Goal: Task Accomplishment & Management: Complete application form

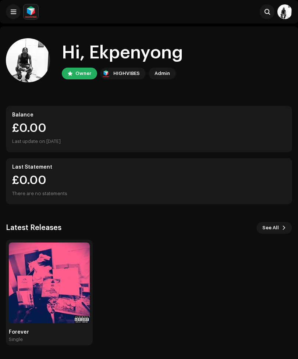
click at [280, 13] on img at bounding box center [284, 11] width 15 height 15
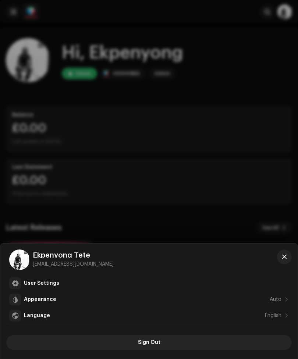
click at [226, 116] on div at bounding box center [149, 179] width 298 height 359
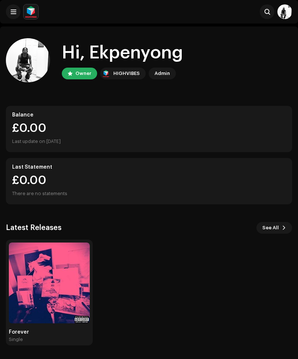
click at [73, 277] on img at bounding box center [49, 282] width 81 height 81
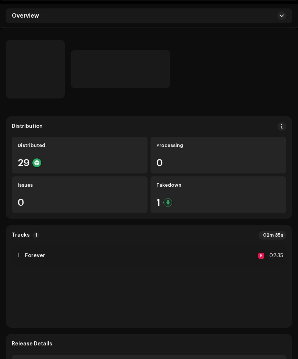
scroll to position [23, 0]
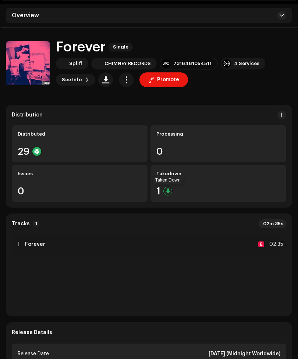
click at [215, 183] on div "Takedown 1" at bounding box center [218, 183] width 136 height 37
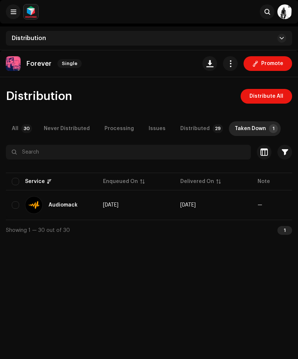
click at [261, 204] on re-a-table-badge "—" at bounding box center [259, 204] width 5 height 5
click at [238, 208] on td "[DATE]" at bounding box center [212, 205] width 77 height 26
click at [269, 206] on span "—" at bounding box center [289, 204] width 65 height 5
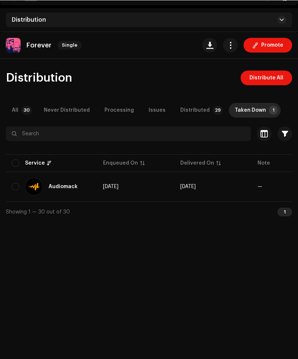
click at [14, 189] on input "checkbox" at bounding box center [15, 186] width 7 height 7
checkbox input "true"
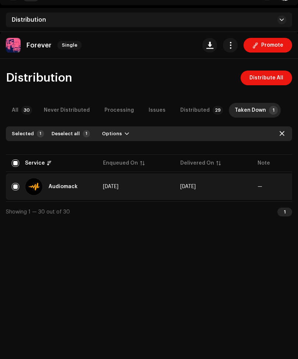
click at [17, 188] on input "Row Selected" at bounding box center [15, 186] width 7 height 7
checkbox input "false"
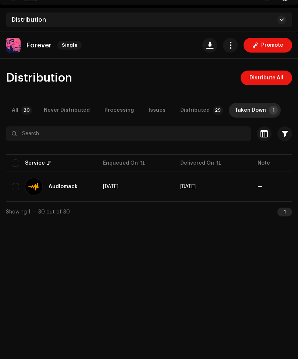
click at [62, 117] on div "Never Distributed" at bounding box center [67, 110] width 46 height 15
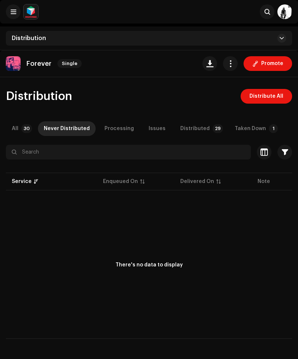
click at [112, 131] on div "Processing" at bounding box center [118, 128] width 29 height 15
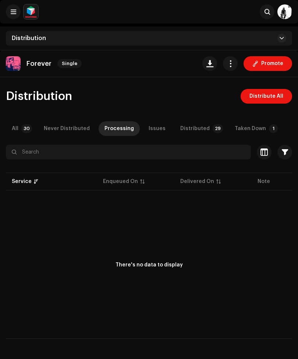
click at [150, 129] on div "Issues" at bounding box center [156, 128] width 17 height 15
click at [200, 131] on div "Distributed" at bounding box center [194, 128] width 29 height 15
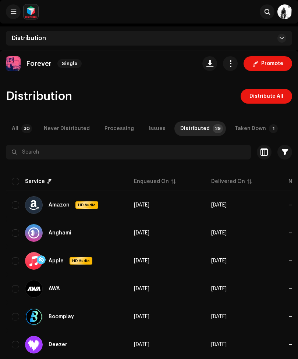
click at [248, 131] on div "Taken Down" at bounding box center [249, 128] width 31 height 15
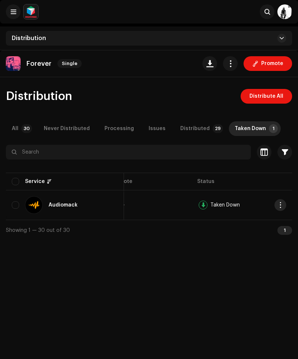
scroll to position [0, 164]
click at [280, 206] on span "button" at bounding box center [280, 205] width 6 height 6
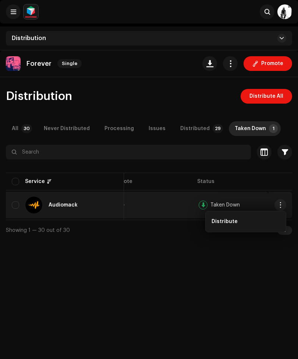
click at [238, 225] on div "Distribute" at bounding box center [245, 221] width 74 height 15
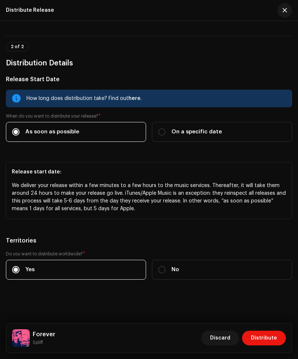
scroll to position [133, 0]
click at [263, 338] on span "Distribute" at bounding box center [264, 338] width 26 height 15
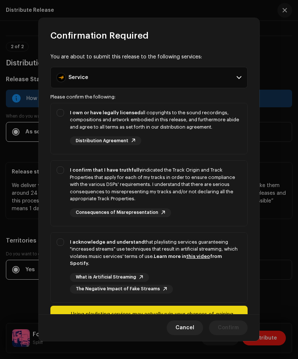
click at [65, 112] on div "I own or have legally licensed all copyrights to the sound recordings, composit…" at bounding box center [149, 127] width 196 height 48
checkbox input "true"
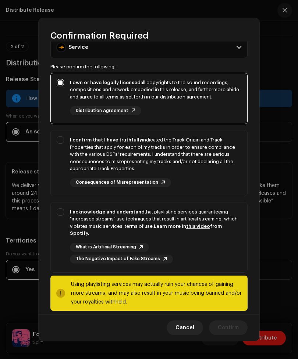
scroll to position [29, 0]
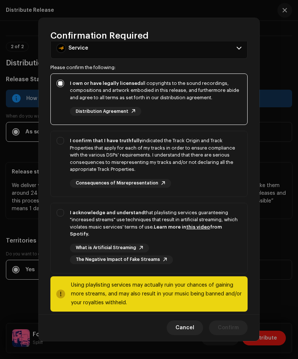
click at [64, 142] on div "I confirm that I have truthfully indicated the Track Origin and Track Propertie…" at bounding box center [149, 162] width 196 height 62
checkbox input "true"
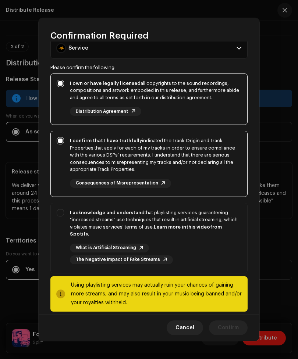
click at [208, 224] on strong "Learn more in this video from Spotify." at bounding box center [146, 230] width 152 height 12
checkbox input "true"
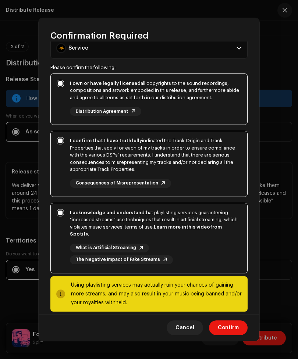
click at [230, 326] on span "Confirm" at bounding box center [228, 327] width 21 height 15
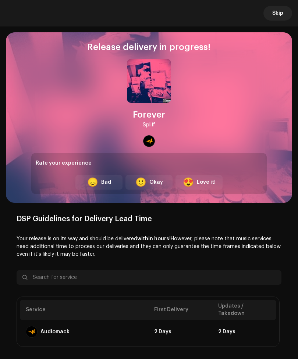
click at [233, 258] on div "DSP Guidelines for Delivery Lead Time Your release is on its way and should be …" at bounding box center [149, 281] width 265 height 132
click at [280, 19] on span "Skip" at bounding box center [277, 13] width 11 height 15
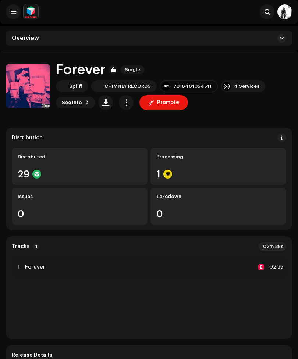
click at [107, 101] on span "button" at bounding box center [105, 103] width 7 height 6
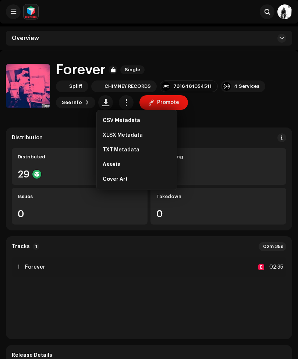
click at [281, 41] on button at bounding box center [281, 38] width 9 height 9
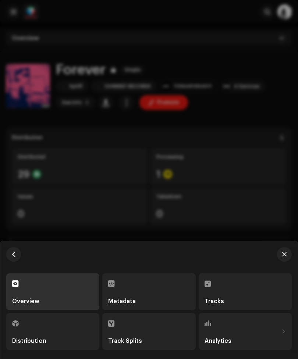
click at [239, 301] on div "Tracks" at bounding box center [244, 301] width 81 height 6
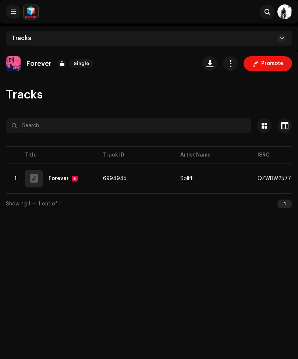
click at [227, 67] on button "button" at bounding box center [230, 63] width 15 height 15
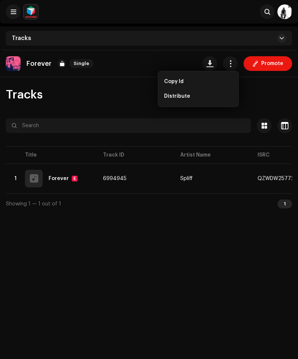
click at [65, 93] on div "Tracks" at bounding box center [149, 95] width 286 height 12
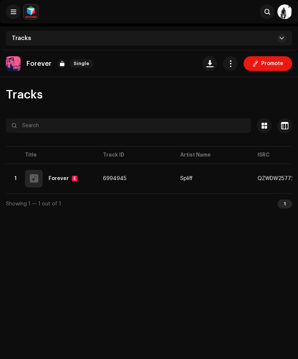
click at [279, 42] on div "Tracks" at bounding box center [149, 38] width 286 height 15
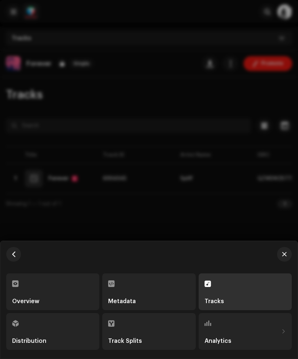
click at [205, 159] on div at bounding box center [149, 179] width 298 height 359
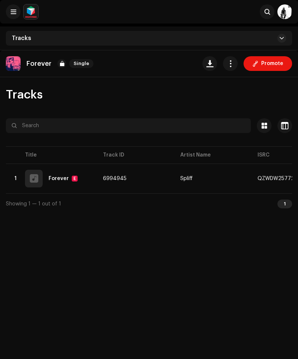
click at [213, 68] on button "button" at bounding box center [209, 63] width 15 height 15
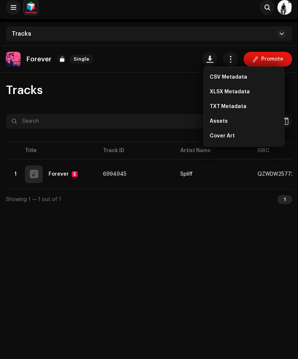
scroll to position [8, 0]
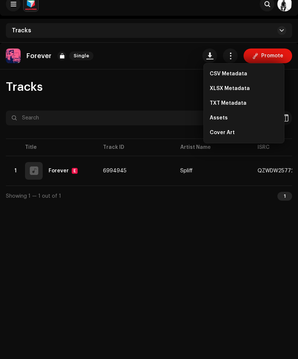
click at [189, 102] on div "Tracks Selected 0 Options Filters Distribution status In progress Not started C…" at bounding box center [149, 143] width 298 height 125
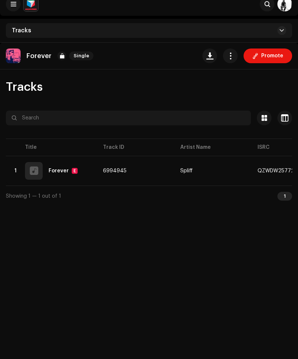
click at [284, 121] on span "button" at bounding box center [284, 118] width 7 height 6
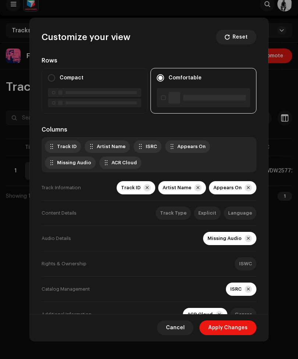
click at [282, 146] on div "Customize your view Reset Rows Compact Comfortable Columns Track ID Artist Name…" at bounding box center [149, 179] width 298 height 359
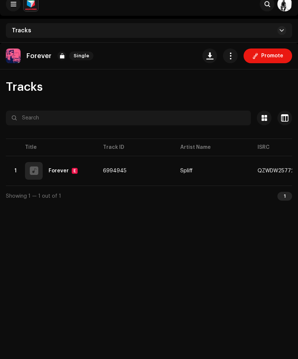
click at [263, 121] on span at bounding box center [264, 118] width 6 height 6
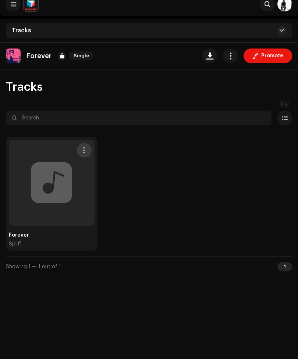
click at [284, 117] on span at bounding box center [285, 118] width 6 height 6
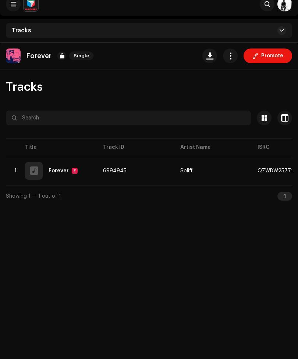
click at [289, 114] on button "button" at bounding box center [284, 118] width 15 height 15
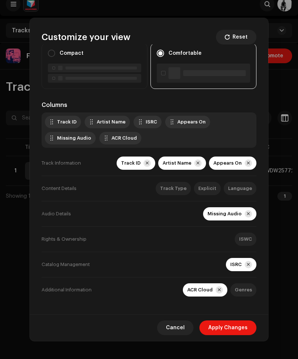
scroll to position [25, 0]
click at [285, 165] on div "Customize your view Reset Rows Compact Comfortable Columns Track ID Artist Name…" at bounding box center [149, 179] width 298 height 359
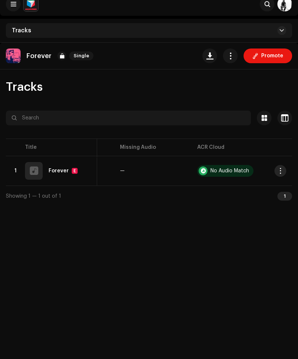
scroll to position [0, 292]
click at [282, 170] on span "button" at bounding box center [280, 171] width 6 height 6
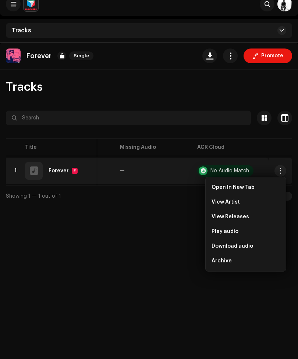
click at [188, 223] on div "Forever Single Promote Tracks Selected 0 Options Filters Distribution status In…" at bounding box center [149, 222] width 298 height 359
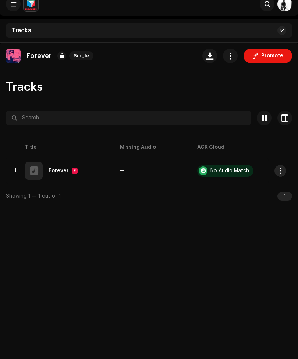
click at [284, 117] on span "button" at bounding box center [284, 118] width 7 height 6
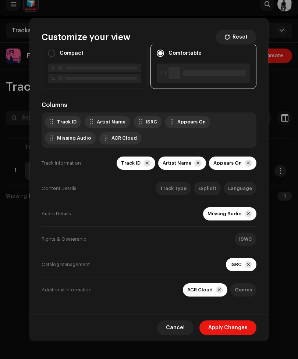
scroll to position [25, 0]
click at [285, 152] on div "Customize your view Reset Rows Compact Comfortable Columns Track ID Artist Name…" at bounding box center [149, 179] width 298 height 359
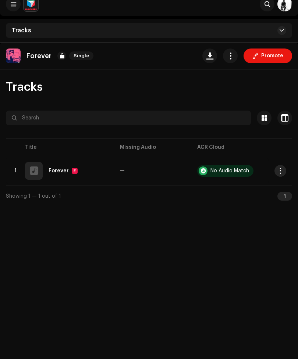
click at [15, 10] on button at bounding box center [13, 4] width 15 height 15
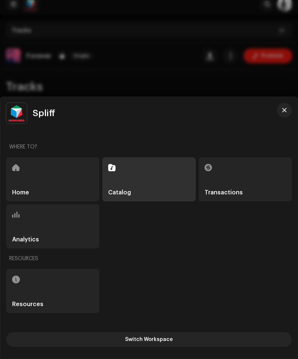
click at [164, 184] on div "Catalog" at bounding box center [148, 179] width 93 height 44
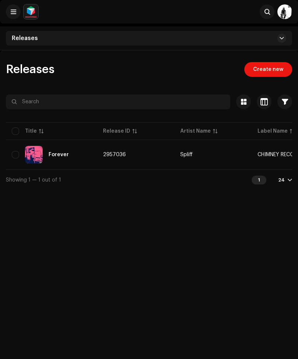
click at [279, 73] on span "Create new" at bounding box center [268, 69] width 30 height 15
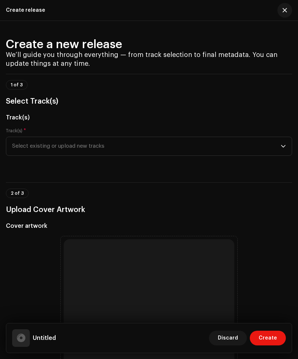
click at [238, 160] on div "Track(s) * Select existing or upload new tracks" at bounding box center [149, 146] width 286 height 37
click at [284, 155] on div "dropdown trigger" at bounding box center [282, 146] width 5 height 18
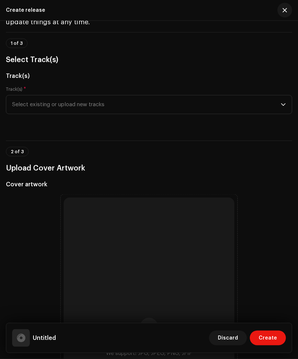
scroll to position [42, 0]
click at [280, 103] on span "Select existing or upload new tracks" at bounding box center [146, 104] width 268 height 18
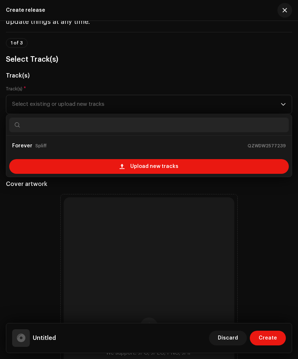
click at [243, 169] on div "Upload new tracks" at bounding box center [148, 166] width 279 height 15
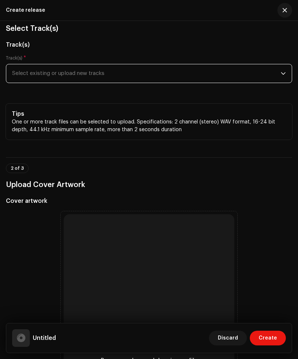
scroll to position [72, 0]
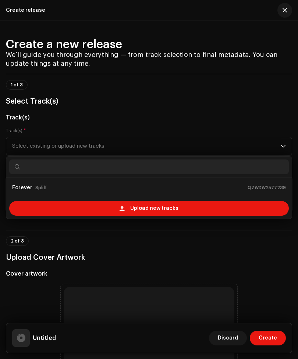
click at [255, 209] on div "Upload new tracks" at bounding box center [148, 208] width 279 height 15
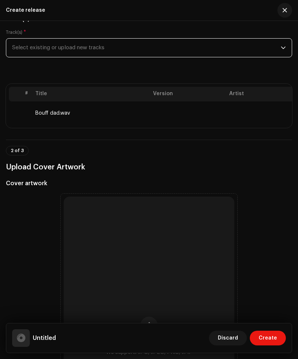
scroll to position [188, 0]
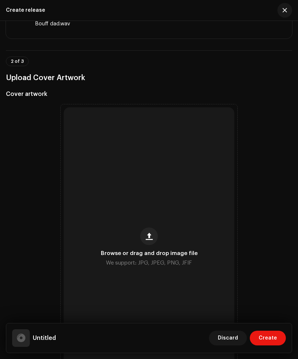
click at [160, 248] on div "Browse or drag and drop image file We support: JPG, JPEG, PNG, JFIF" at bounding box center [149, 247] width 170 height 280
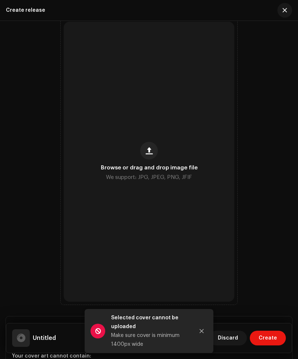
scroll to position [274, 0]
click at [146, 148] on span "button" at bounding box center [148, 150] width 7 height 6
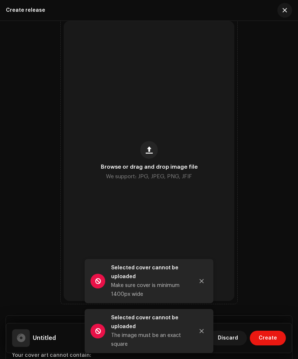
click at [204, 280] on button "Close" at bounding box center [201, 281] width 15 height 15
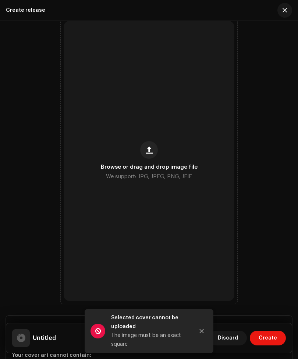
click at [143, 154] on button "button" at bounding box center [149, 150] width 18 height 18
click at [140, 158] on div "Browse or drag and drop image file We support: JPG, JPEG, PNG, JFIF" at bounding box center [149, 161] width 170 height 280
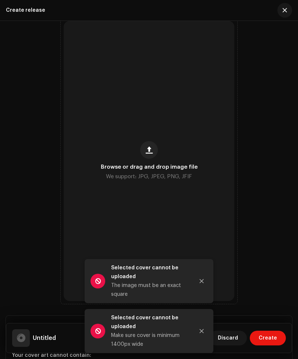
click at [135, 145] on div "Browse or drag and drop image file We support: JPG, JPEG, PNG, JFIF" at bounding box center [149, 161] width 170 height 280
click at [202, 279] on icon "Close" at bounding box center [201, 281] width 5 height 5
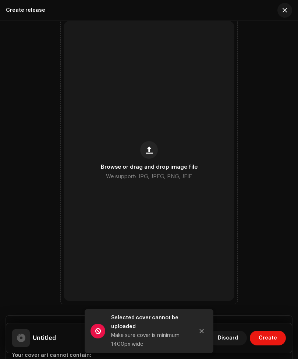
click at [201, 331] on icon "Close" at bounding box center [202, 331] width 4 height 4
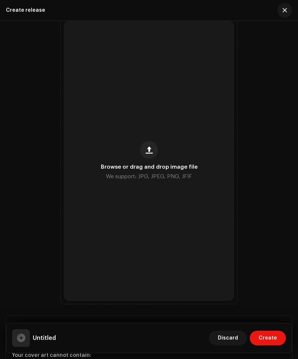
click at [137, 153] on div "Browse or drag and drop image file We support: JPG, JPEG, PNG, JFIF" at bounding box center [149, 161] width 170 height 280
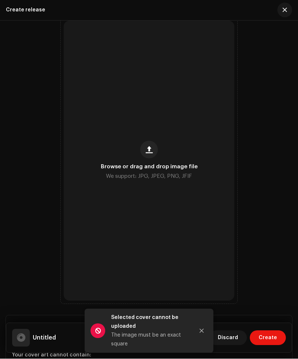
click at [199, 331] on icon "Close" at bounding box center [201, 330] width 5 height 5
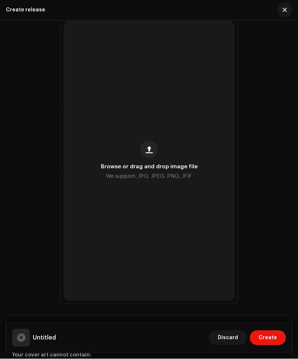
scroll to position [13, 0]
click at [146, 154] on button "button" at bounding box center [149, 150] width 18 height 18
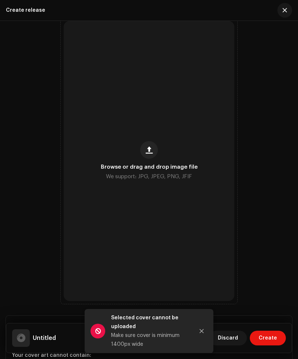
click at [147, 158] on button "button" at bounding box center [149, 150] width 18 height 18
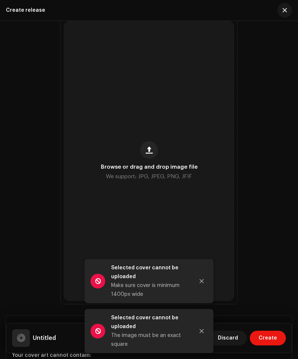
click at [202, 278] on button "Close" at bounding box center [201, 281] width 15 height 15
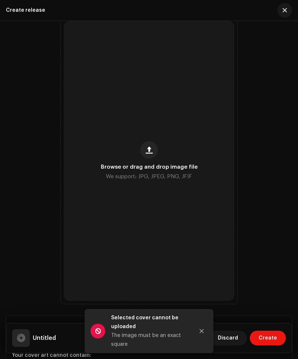
click at [195, 330] on button "Close" at bounding box center [201, 331] width 15 height 15
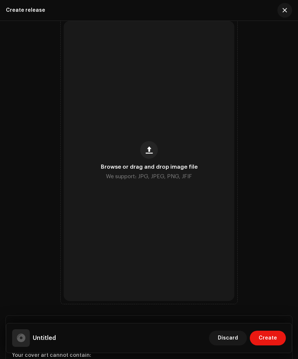
click at [188, 229] on div "Browse or drag and drop image file We support: JPG, JPEG, PNG, JFIF" at bounding box center [149, 161] width 170 height 280
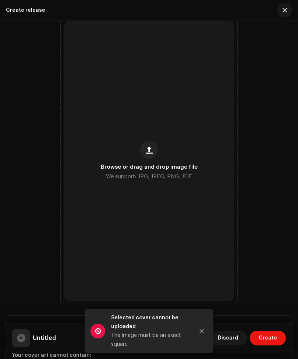
click at [147, 158] on button "button" at bounding box center [149, 150] width 18 height 18
click at [201, 330] on icon "Close" at bounding box center [202, 331] width 4 height 4
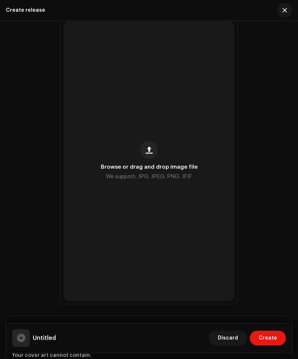
click at [172, 180] on span "We support: JPG, JPEG, PNG, JFIF" at bounding box center [149, 177] width 86 height 8
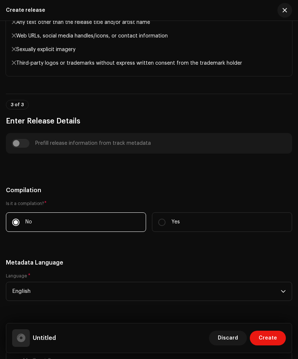
scroll to position [621, 0]
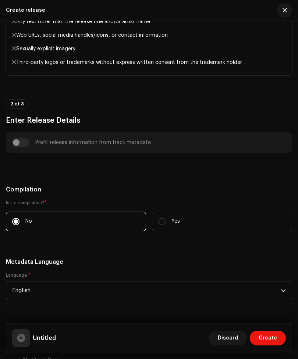
click at [21, 148] on div "Prefill release information from track metadata" at bounding box center [149, 142] width 286 height 21
click at [27, 141] on div "Prefill release information from track metadata" at bounding box center [149, 142] width 274 height 9
click at [21, 143] on div "Prefill release information from track metadata" at bounding box center [149, 142] width 274 height 9
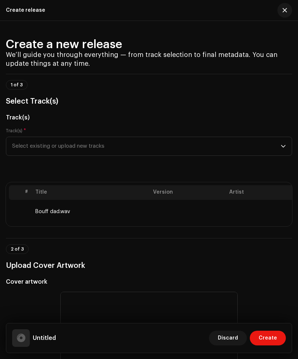
scroll to position [0, 0]
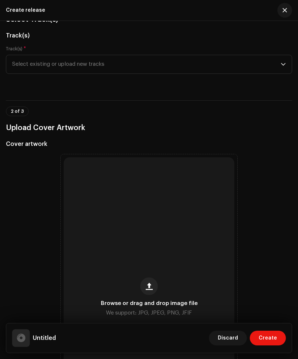
scroll to position [62, 0]
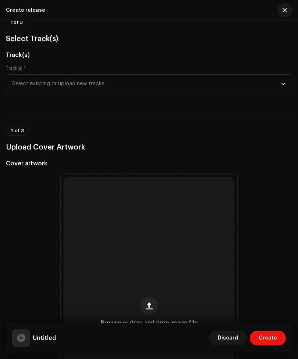
click at [200, 81] on span "Select existing or upload new tracks" at bounding box center [146, 84] width 268 height 18
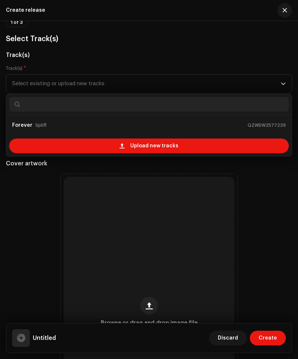
click at [237, 148] on div "Upload new tracks" at bounding box center [148, 146] width 279 height 15
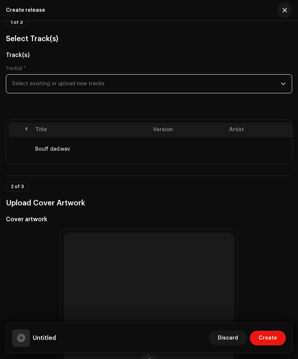
click at [181, 156] on td at bounding box center [188, 149] width 76 height 24
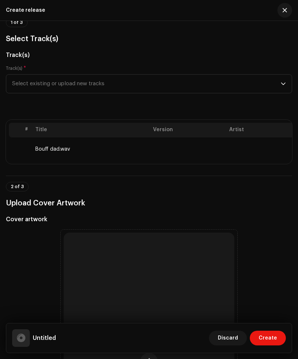
click at [185, 149] on td at bounding box center [188, 149] width 76 height 24
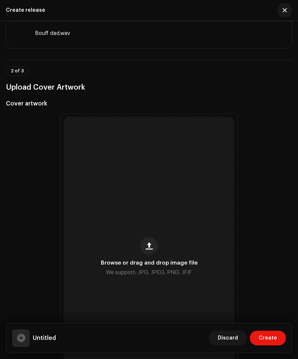
scroll to position [179, 0]
click at [156, 236] on div "Browse or drag and drop image file We support: JPG, JPEG, PNG, JFIF" at bounding box center [149, 256] width 170 height 280
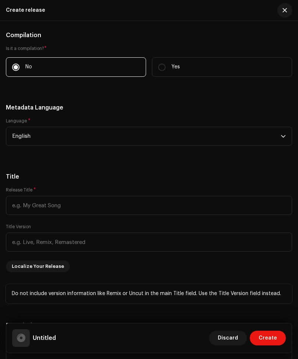
scroll to position [778, 0]
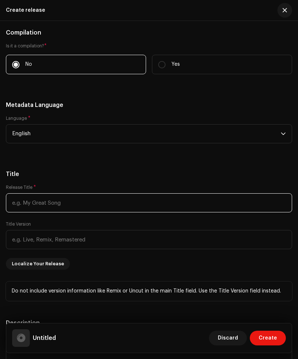
click at [177, 203] on input "text" at bounding box center [149, 202] width 286 height 19
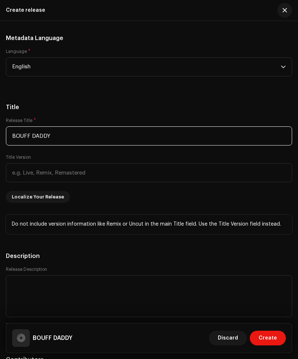
scroll to position [846, 0]
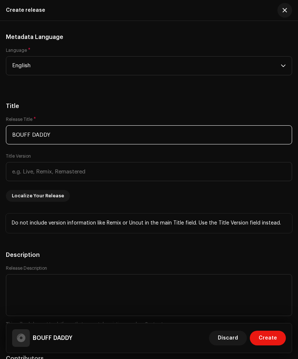
type input "BOUFF DADDY"
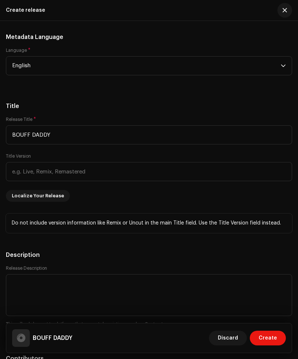
click at [230, 198] on div "Release Title * BOUFF DADDY Title Version Localize Your Release" at bounding box center [149, 158] width 286 height 85
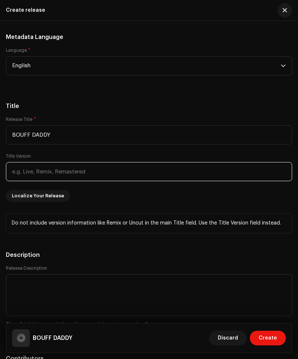
click at [228, 172] on input "text" at bounding box center [149, 171] width 286 height 19
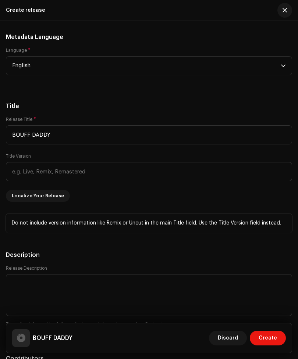
click at [232, 191] on div "Release Title * BOUFF DADDY Title Version Localize Your Release" at bounding box center [149, 158] width 286 height 85
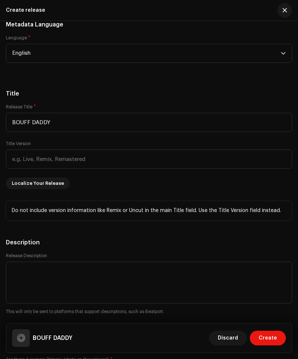
scroll to position [860, 0]
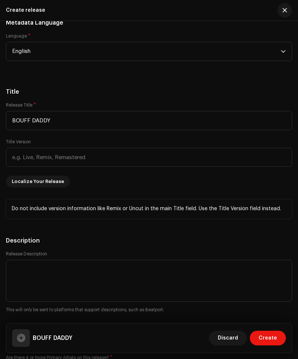
click at [252, 213] on p "Do not include version information like Remix or Uncut in the main Title field.…" at bounding box center [149, 209] width 274 height 8
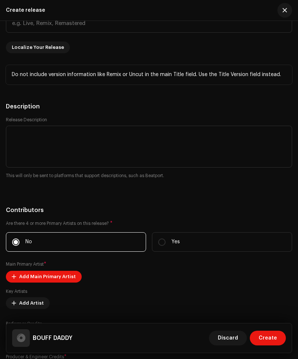
scroll to position [996, 0]
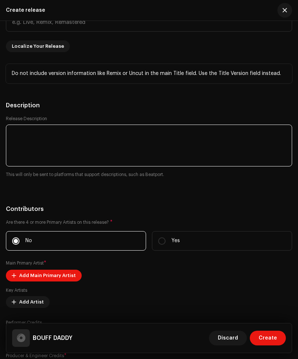
click at [239, 148] on textarea at bounding box center [149, 146] width 286 height 42
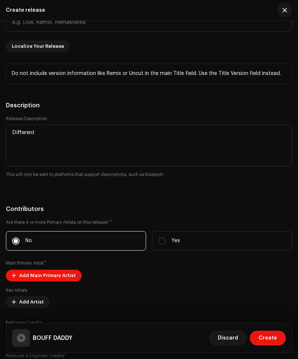
click at [235, 206] on div "Prefill release information from track metadata Compilation Is it a compilation…" at bounding box center [149, 363] width 286 height 1211
type textarea "Different"
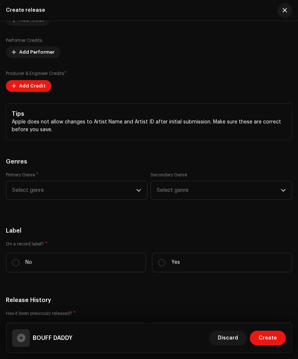
scroll to position [1280, 0]
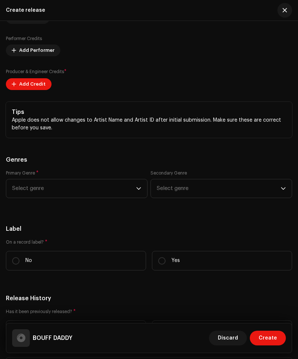
click at [135, 197] on span "Select genre" at bounding box center [74, 188] width 124 height 18
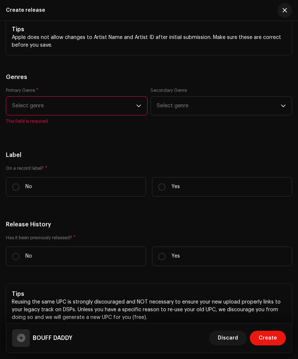
scroll to position [1365, 0]
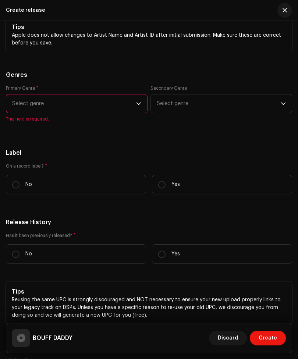
click at [130, 112] on span "Select genre" at bounding box center [74, 103] width 124 height 18
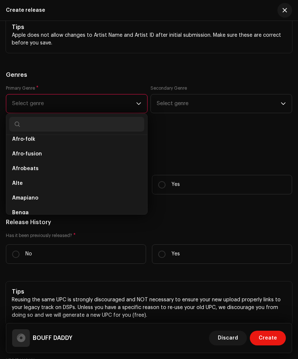
scroll to position [95, 0]
click at [109, 172] on li "Afrobeats" at bounding box center [76, 168] width 135 height 15
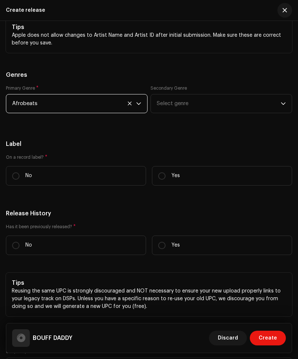
click at [195, 109] on span "Select genre" at bounding box center [219, 103] width 124 height 18
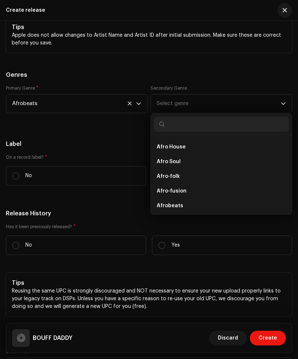
scroll to position [64, 0]
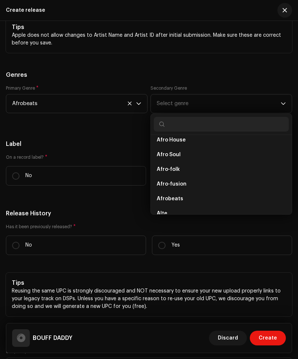
click at [188, 191] on li "Afro-fusion" at bounding box center [221, 184] width 135 height 15
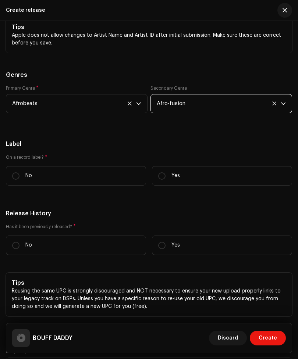
click at [176, 180] on p "Yes" at bounding box center [175, 176] width 8 height 8
click at [165, 180] on input "Yes" at bounding box center [161, 175] width 7 height 7
radio input "true"
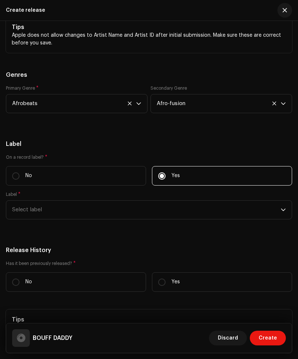
click at [154, 207] on span "Select label" at bounding box center [146, 210] width 268 height 18
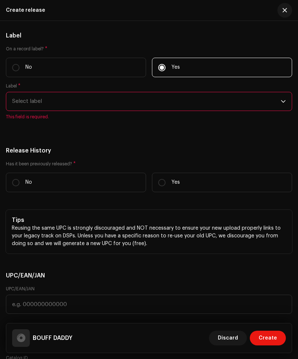
scroll to position [1475, 0]
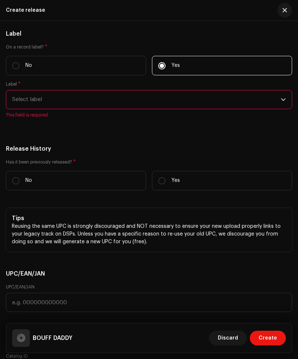
click at [145, 109] on span "Select label" at bounding box center [146, 99] width 268 height 18
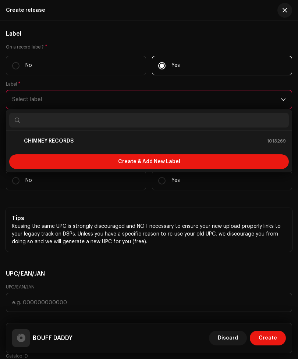
click at [102, 148] on li "CHIMNEY RECORDS 1013269" at bounding box center [148, 141] width 279 height 15
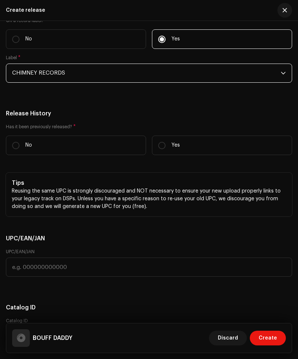
scroll to position [1502, 0]
click at [109, 151] on label "No" at bounding box center [76, 144] width 140 height 19
click at [19, 149] on input "No" at bounding box center [15, 144] width 7 height 7
radio input "true"
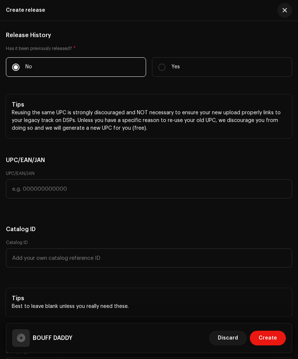
scroll to position [1580, 0]
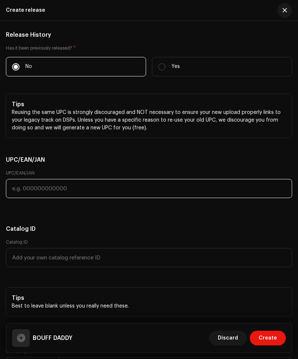
click at [194, 197] on input "text" at bounding box center [149, 188] width 286 height 19
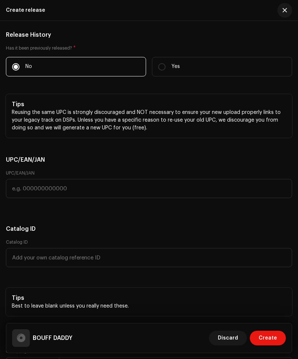
click at [211, 164] on h5 "UPC/EAN/JAN" at bounding box center [149, 159] width 286 height 9
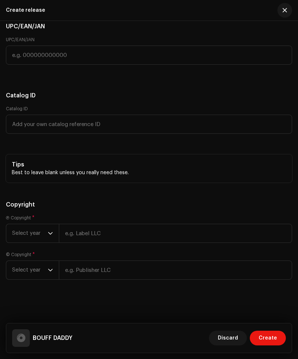
scroll to position [1719, 0]
click at [46, 232] on span "Select year" at bounding box center [30, 233] width 36 height 18
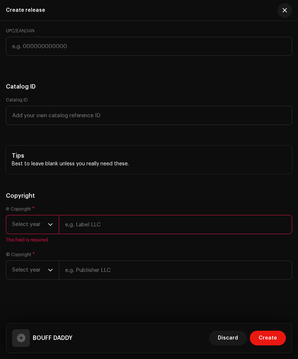
scroll to position [1728, 0]
click at [81, 222] on input "text" at bounding box center [175, 224] width 233 height 19
click at [45, 224] on span "Select year" at bounding box center [30, 224] width 36 height 18
click at [47, 219] on span "Select year" at bounding box center [30, 224] width 36 height 18
click at [183, 192] on h5 "Copyright" at bounding box center [149, 195] width 286 height 9
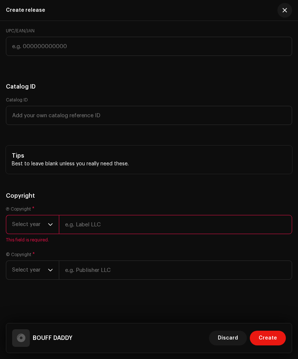
click at [47, 222] on span "Select year" at bounding box center [30, 224] width 36 height 18
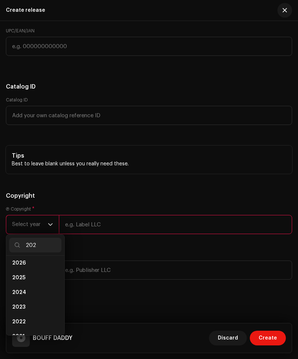
scroll to position [0, 0]
type input "2025"
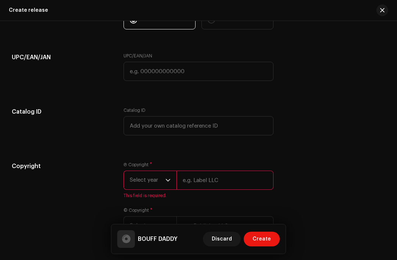
scroll to position [0, 75]
click at [297, 202] on div "Copyright Ⓟ Copyright * Select year This field is required. © Copyright * Selec…" at bounding box center [198, 203] width 373 height 82
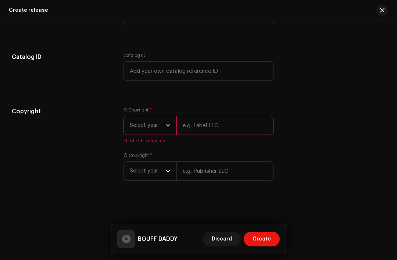
scroll to position [1252, 0]
click at [169, 120] on div "dropdown trigger" at bounding box center [167, 125] width 5 height 18
click at [164, 121] on span "Select year" at bounding box center [148, 125] width 36 height 18
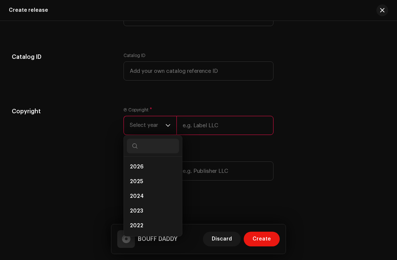
click at [82, 81] on div "Catalog ID" at bounding box center [62, 71] width 100 height 37
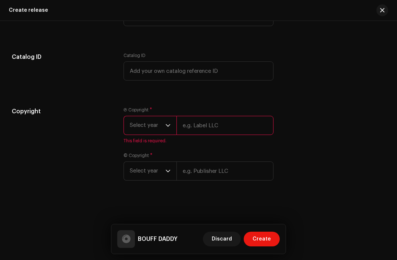
click at [137, 171] on span "Select year" at bounding box center [148, 171] width 36 height 18
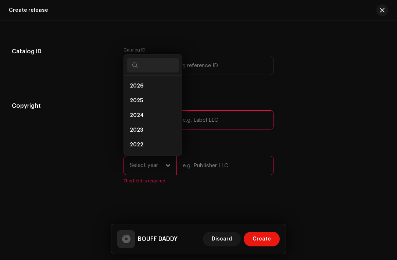
click at [137, 89] on span "2026" at bounding box center [137, 85] width 14 height 7
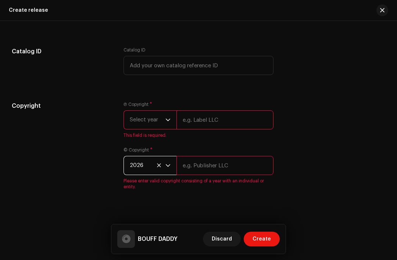
click at [160, 167] on icon at bounding box center [159, 165] width 4 height 4
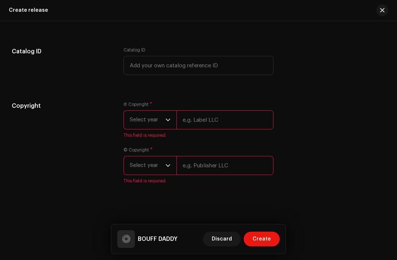
click at [164, 169] on span "Select year" at bounding box center [148, 165] width 36 height 18
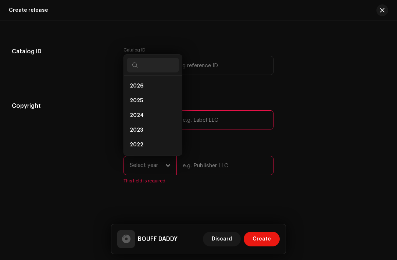
click at [139, 104] on span "2025" at bounding box center [136, 100] width 13 height 7
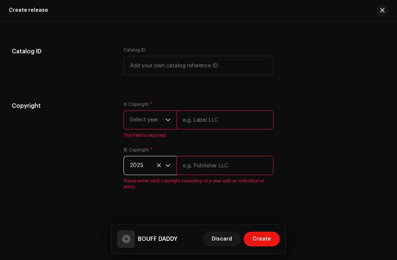
click at [165, 123] on span "Select year" at bounding box center [148, 120] width 36 height 18
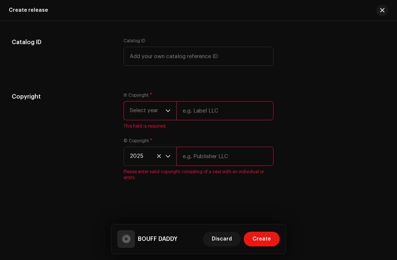
scroll to position [1267, 0]
click at [136, 125] on span "This field is required." at bounding box center [198, 126] width 150 height 6
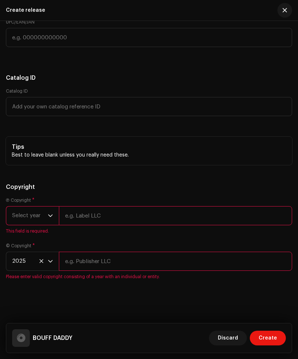
scroll to position [1736, 0]
click at [45, 213] on span "Select year" at bounding box center [30, 215] width 36 height 18
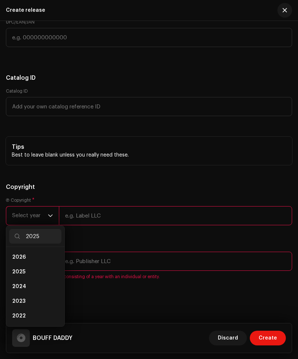
scroll to position [0, 0]
type input "2025"
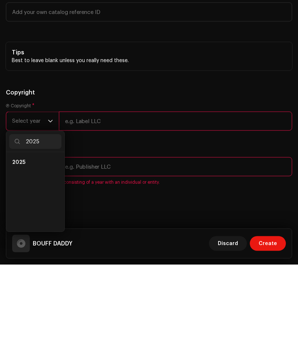
click at [19, 250] on li "2025" at bounding box center [35, 257] width 52 height 15
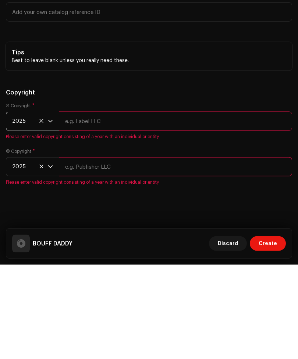
scroll to position [74, 0]
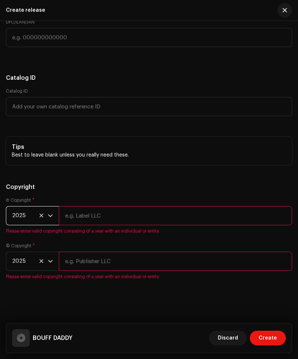
click at [234, 215] on input "text" at bounding box center [175, 215] width 233 height 19
click at [264, 188] on h5 "Copyright" at bounding box center [149, 187] width 286 height 9
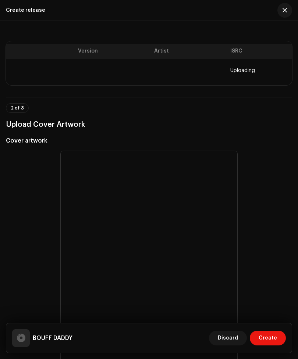
scroll to position [130, 0]
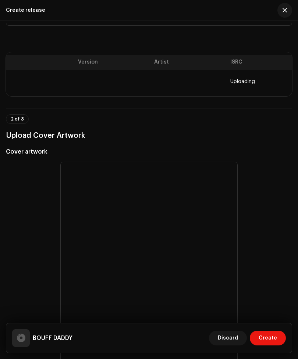
click at [273, 337] on span "Create" at bounding box center [267, 338] width 18 height 15
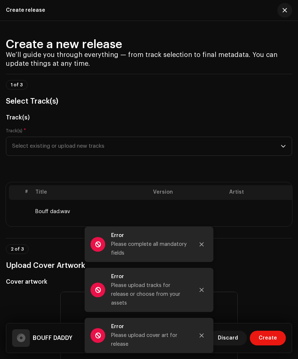
scroll to position [0, 0]
